Goal: Navigation & Orientation: Find specific page/section

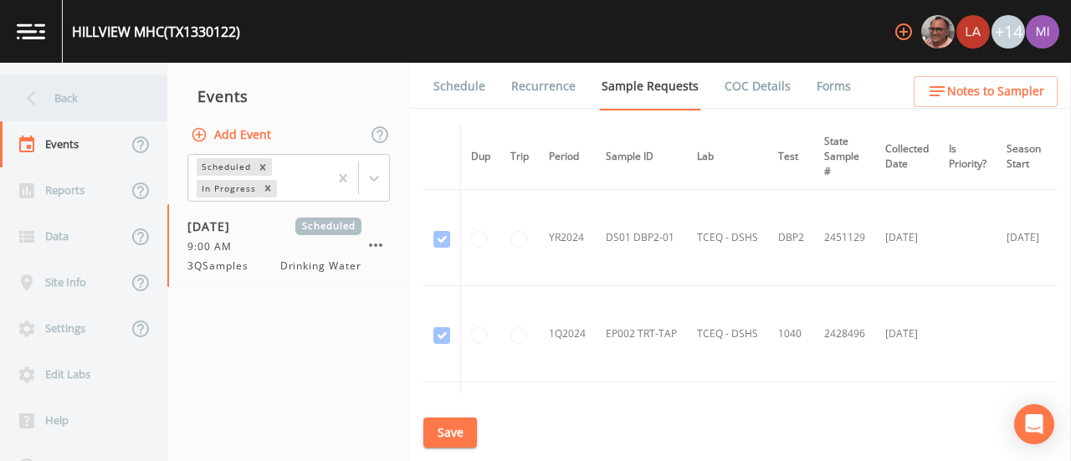
click at [30, 94] on icon at bounding box center [31, 98] width 29 height 29
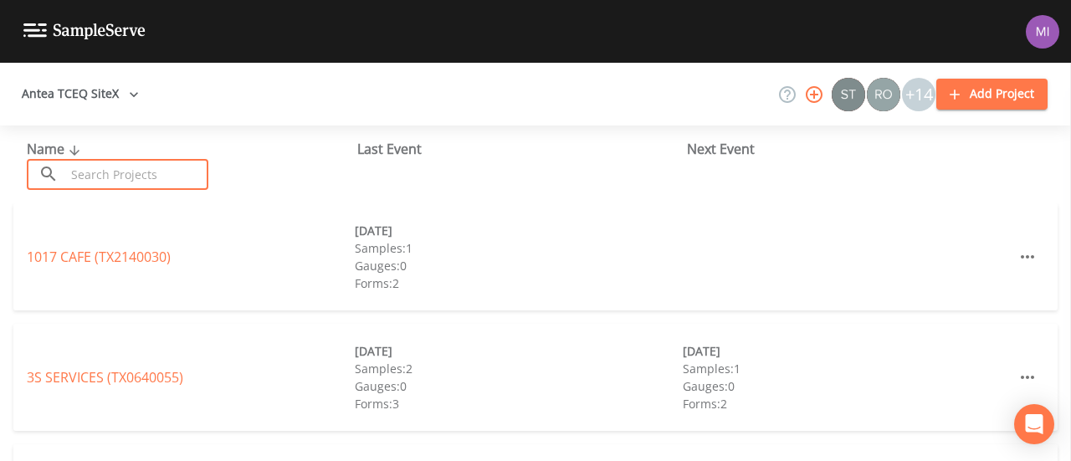
click at [122, 165] on input "text" at bounding box center [136, 174] width 143 height 31
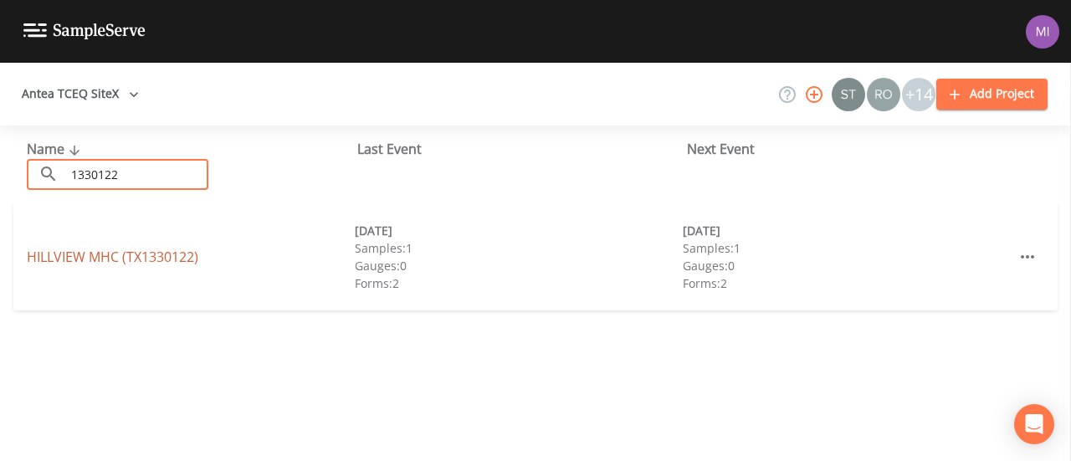
type input "1330122"
click at [160, 250] on link "HILLVIEW MHC (TX1330122)" at bounding box center [113, 257] width 172 height 18
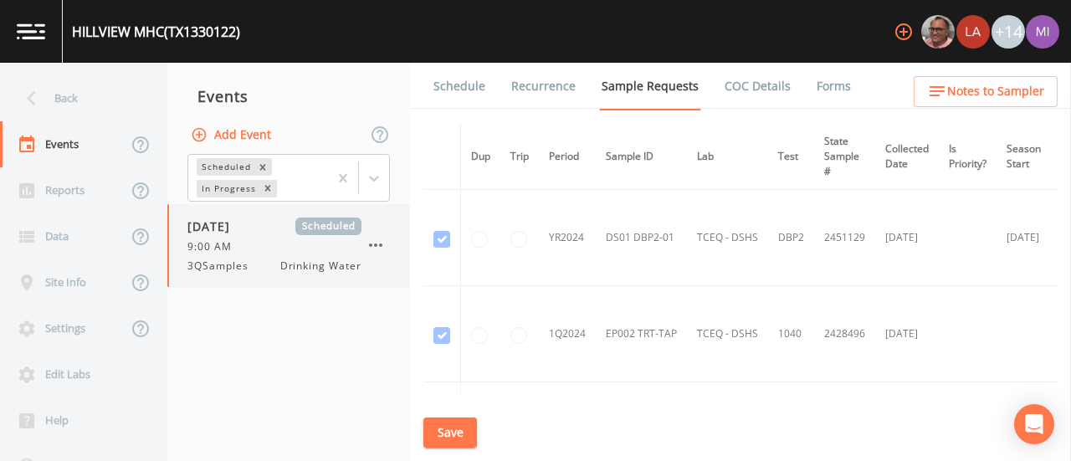
click at [316, 268] on span "Drinking Water" at bounding box center [320, 266] width 81 height 15
click at [32, 190] on icon at bounding box center [26, 190] width 15 height 15
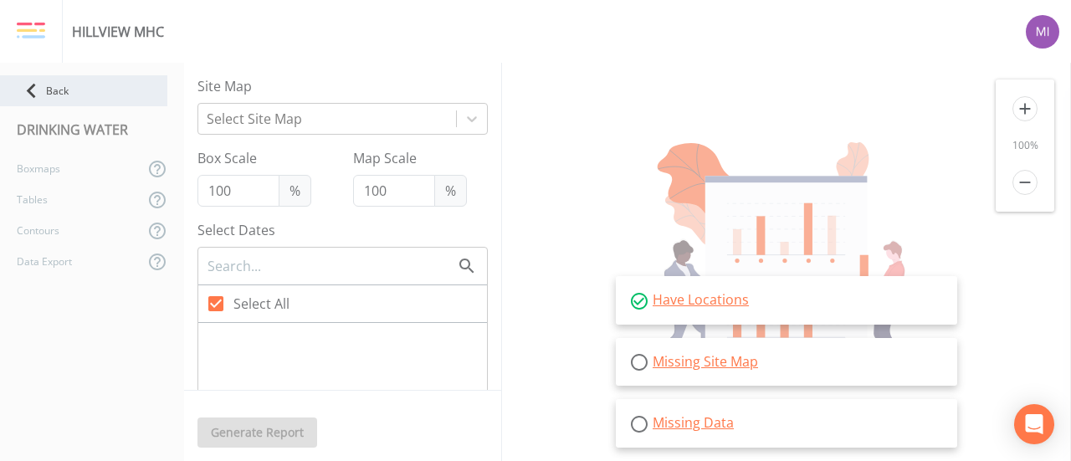
click at [31, 88] on icon at bounding box center [31, 91] width 9 height 15
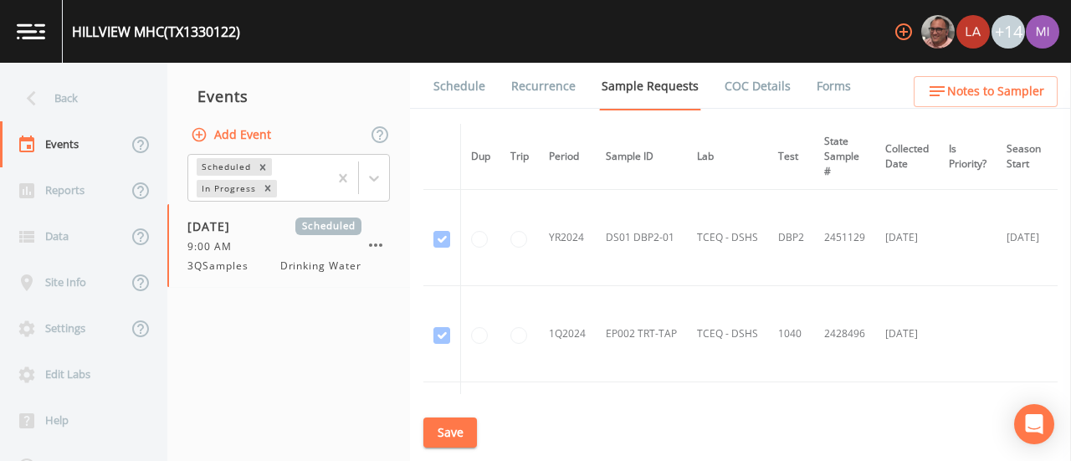
click at [840, 78] on link "Forms" at bounding box center [833, 86] width 39 height 47
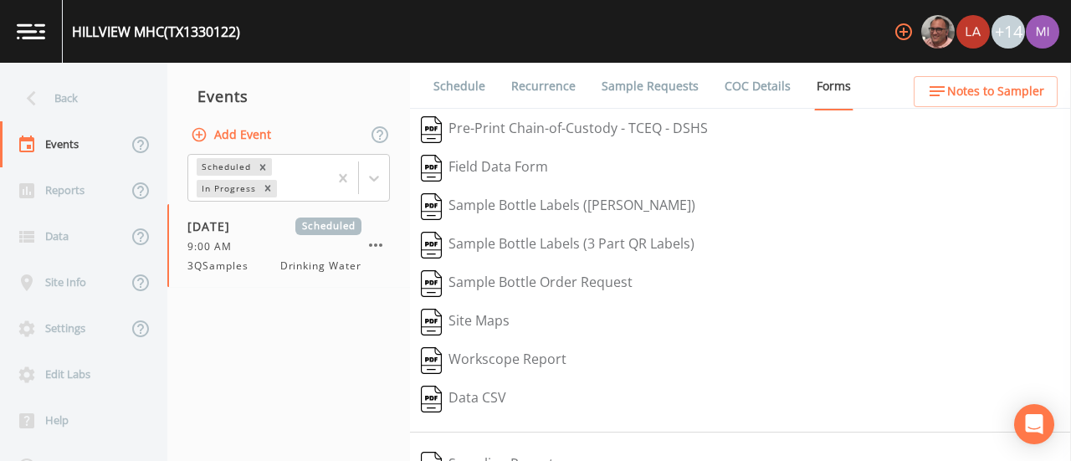
click at [793, 84] on li "Forms" at bounding box center [823, 86] width 60 height 47
click at [762, 86] on link "COC Details" at bounding box center [757, 86] width 71 height 47
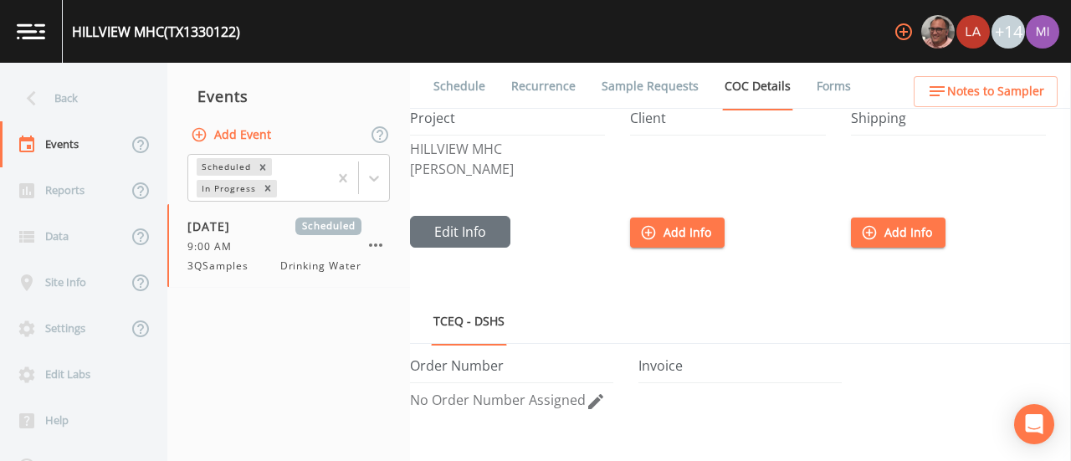
drag, startPoint x: 1070, startPoint y: 185, endPoint x: 1070, endPoint y: 320, distance: 134.7
click at [1070, 320] on aside at bounding box center [1070, 262] width 1 height 398
click at [454, 91] on link "Schedule" at bounding box center [459, 86] width 57 height 47
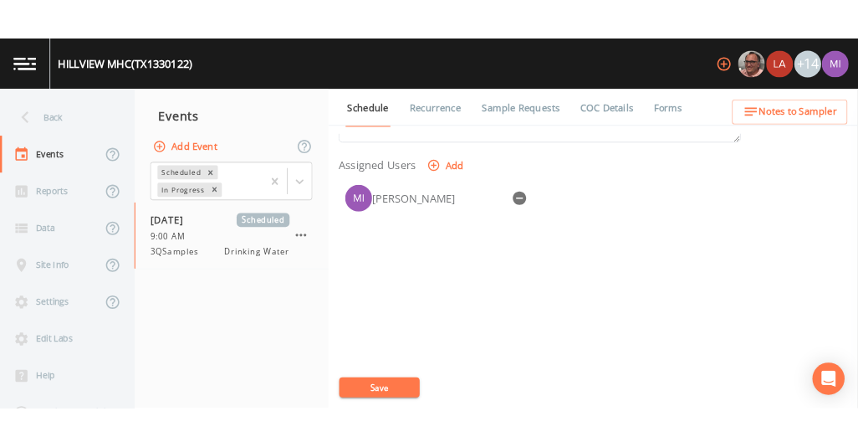
scroll to position [716, 0]
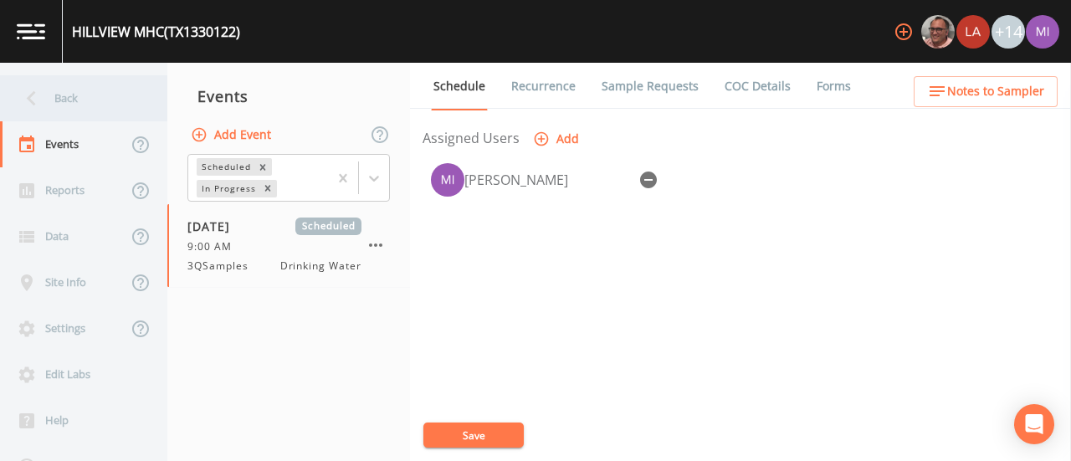
click at [74, 95] on div "Back" at bounding box center [75, 98] width 151 height 46
